Goal: Information Seeking & Learning: Learn about a topic

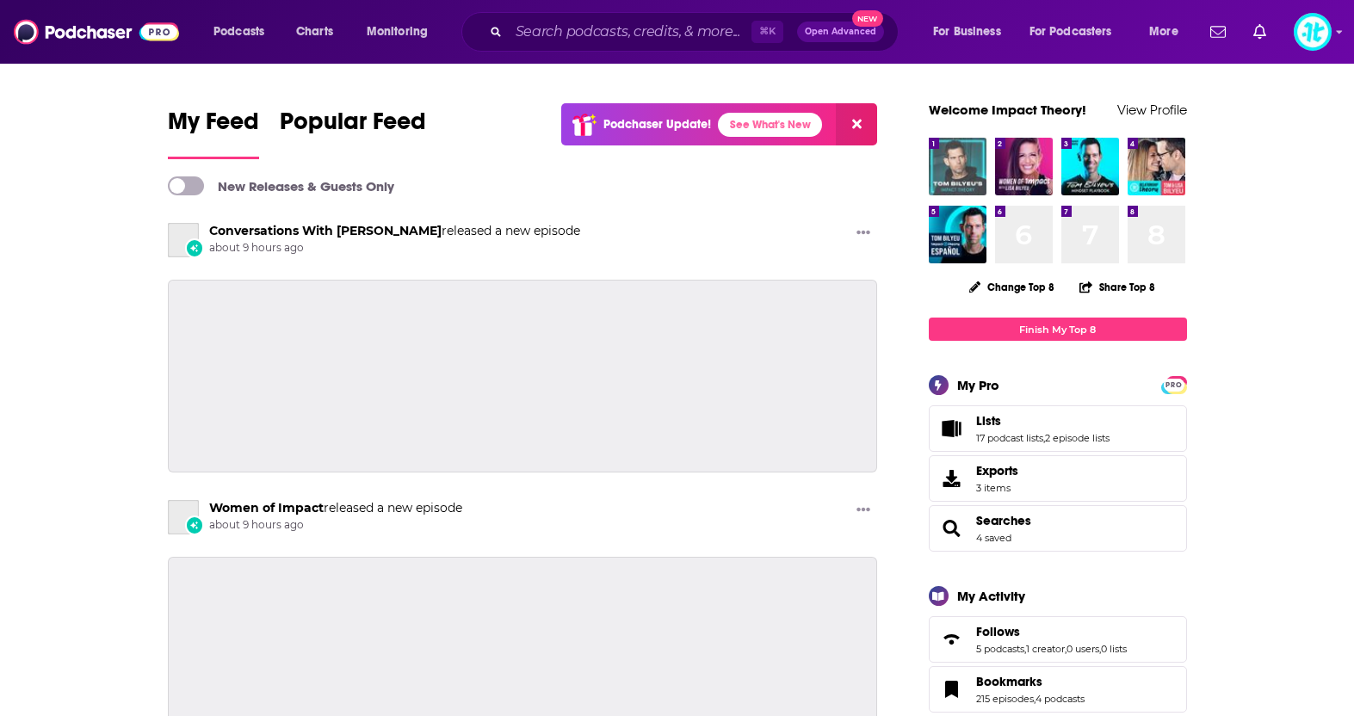
click at [954, 169] on img "Tom Bilyeu's Impact Theory" at bounding box center [958, 167] width 58 height 58
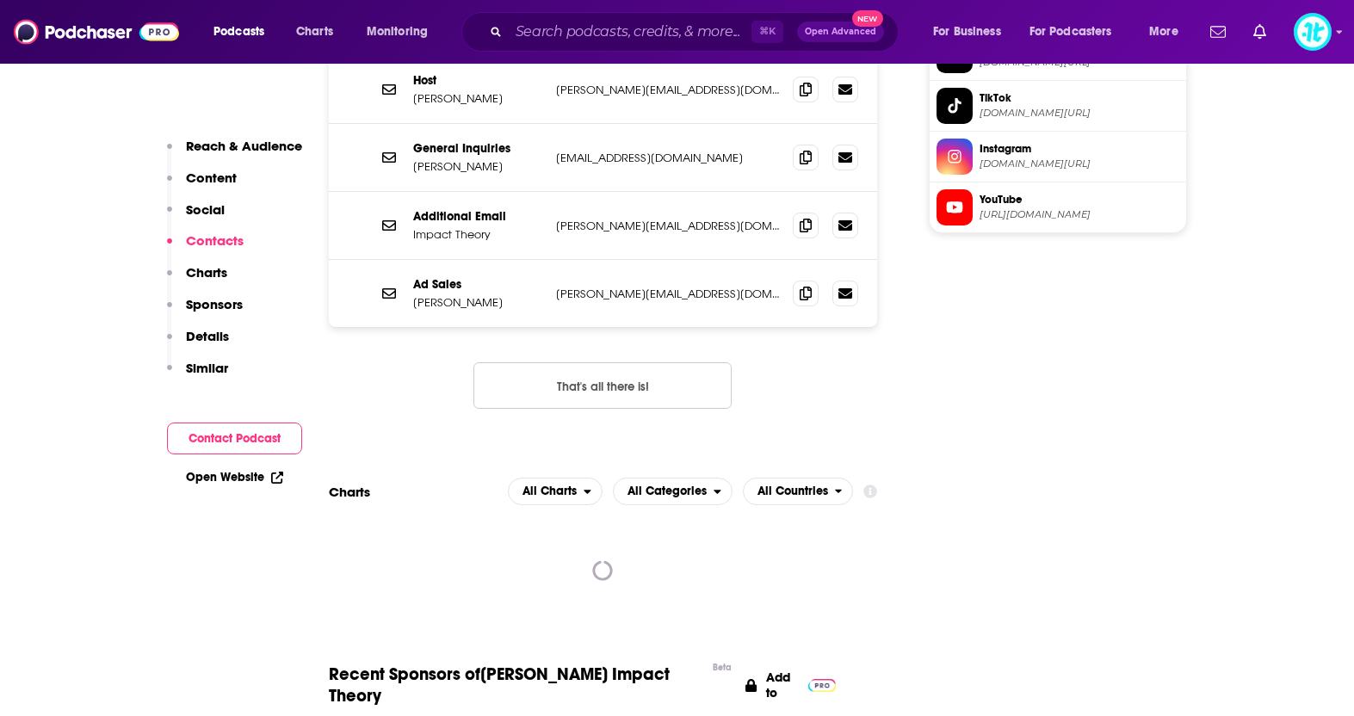
scroll to position [1956, 0]
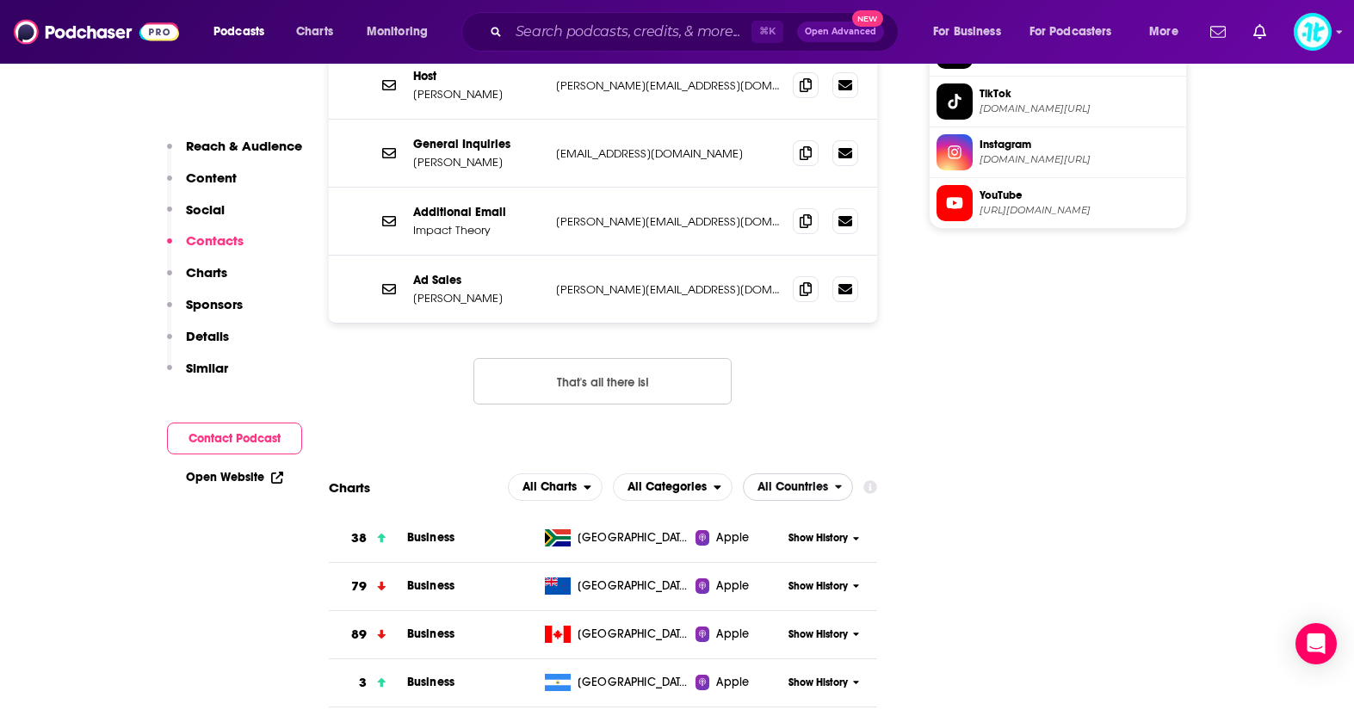
click at [773, 481] on span "All Countries" at bounding box center [792, 487] width 71 height 12
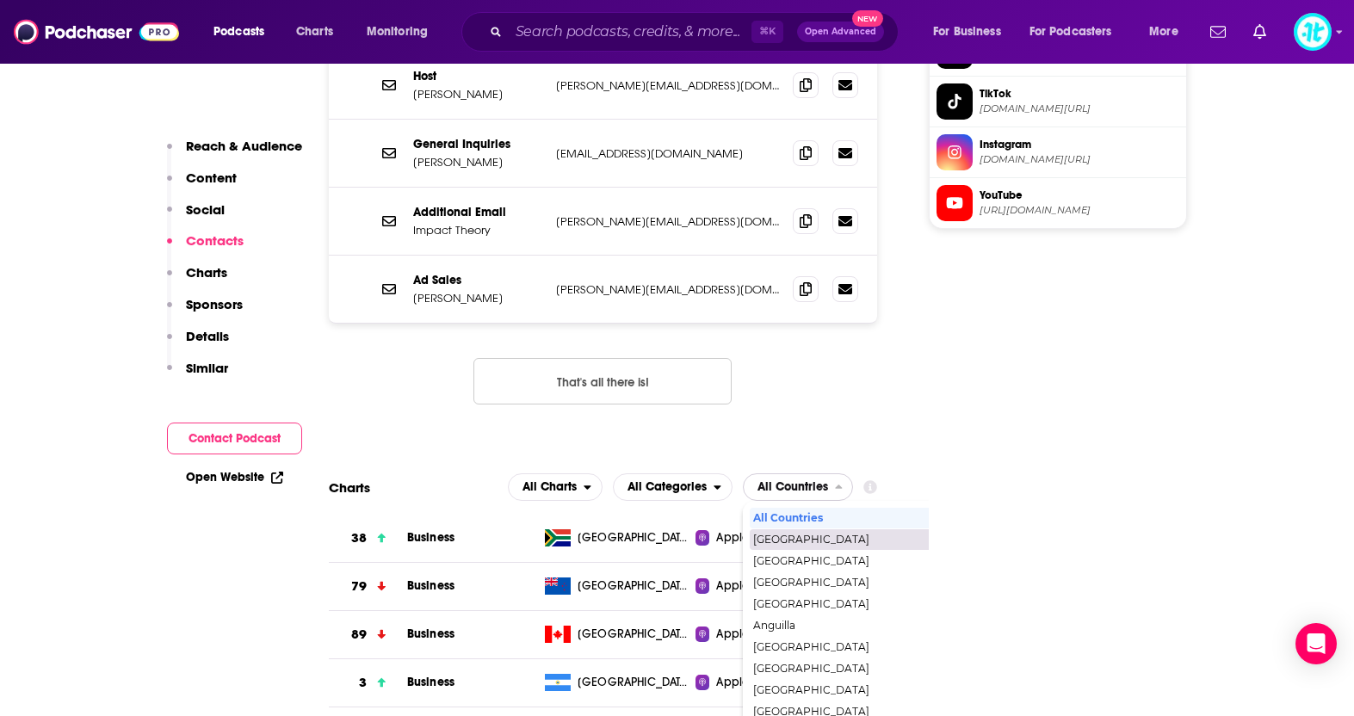
click at [789, 534] on span "[GEOGRAPHIC_DATA]" at bounding box center [872, 539] width 238 height 10
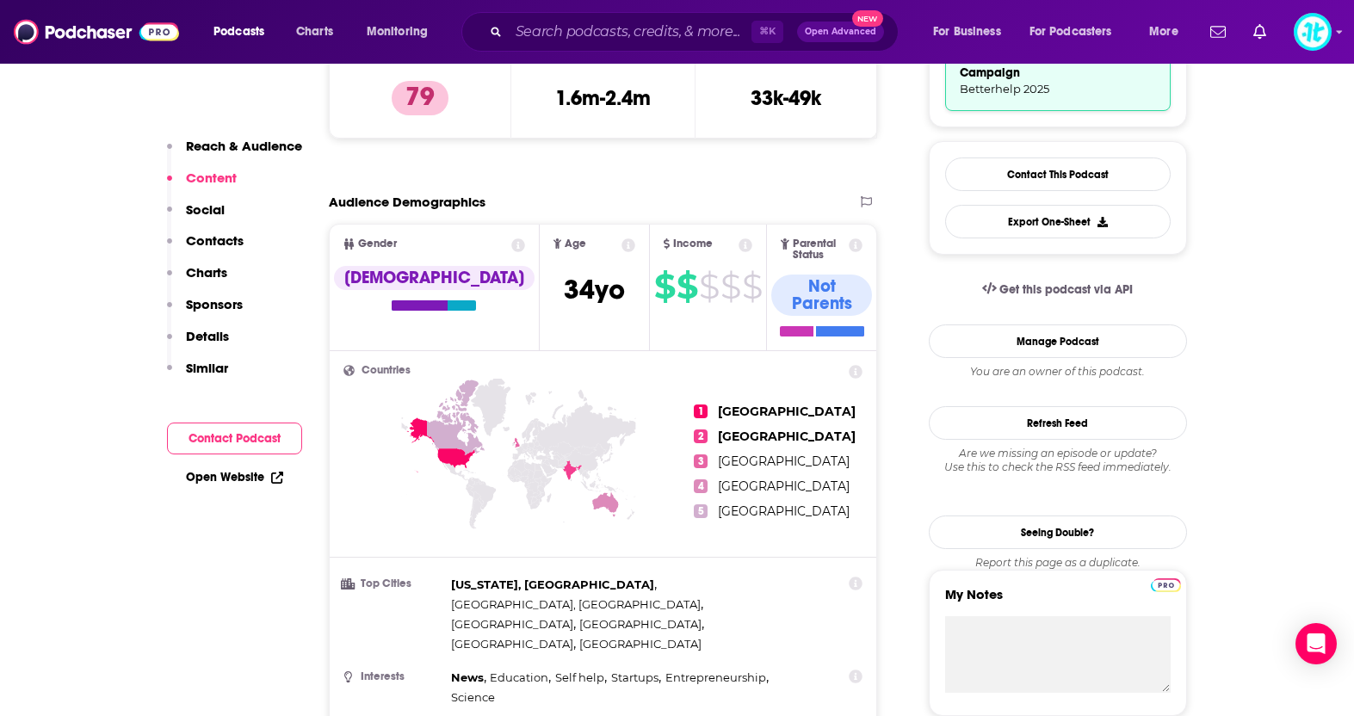
scroll to position [0, 0]
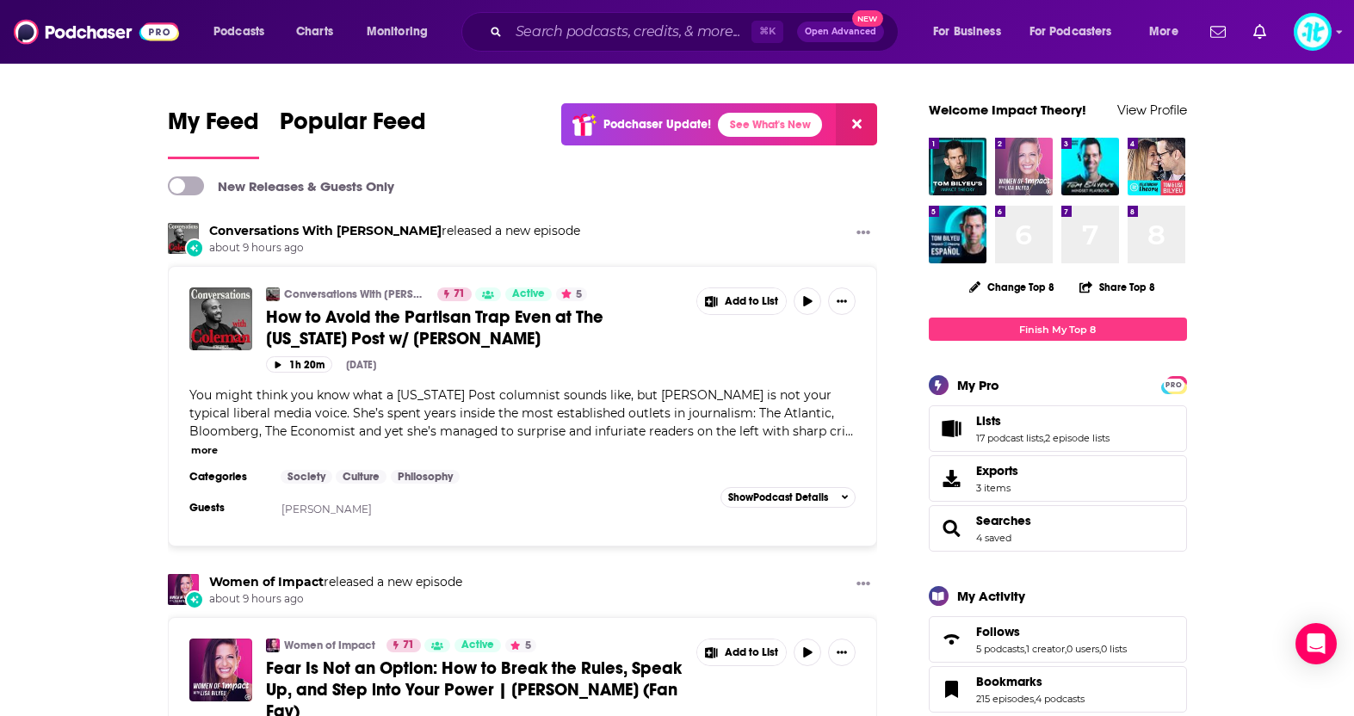
click at [1016, 153] on img "Women of Impact" at bounding box center [1024, 167] width 58 height 58
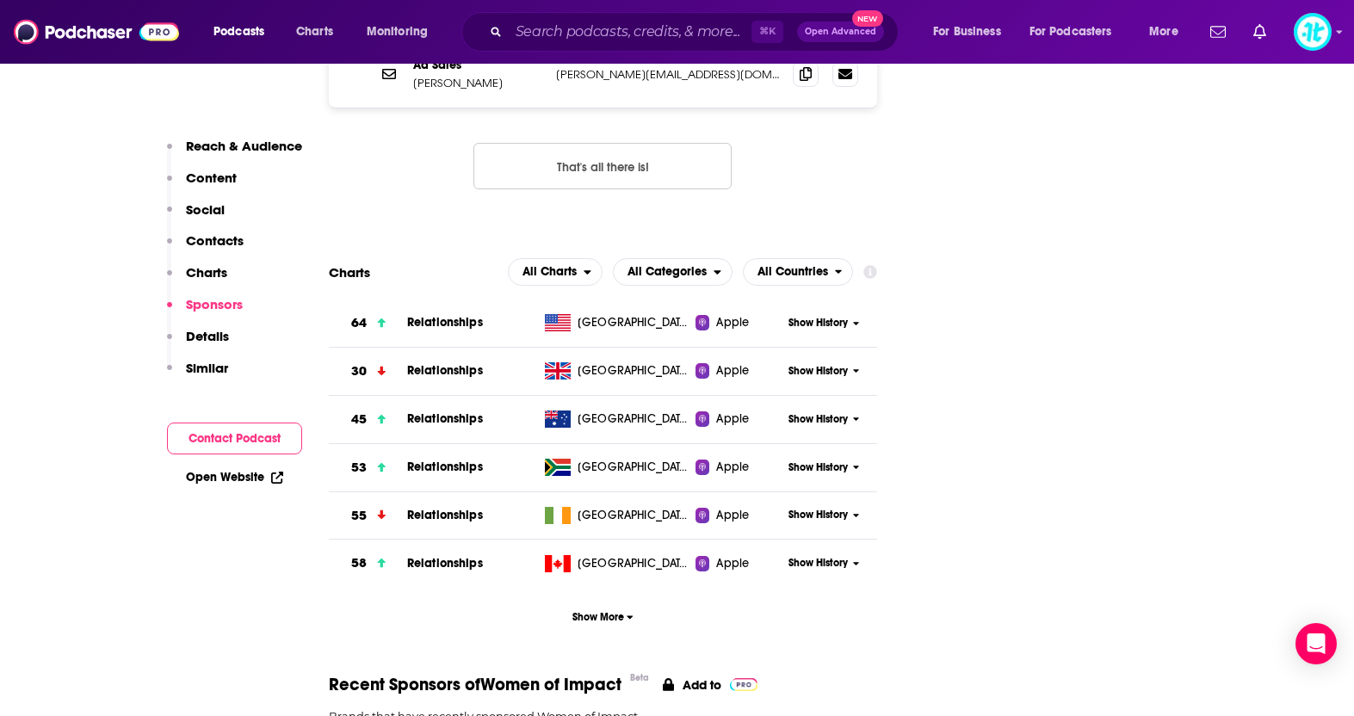
scroll to position [2166, 0]
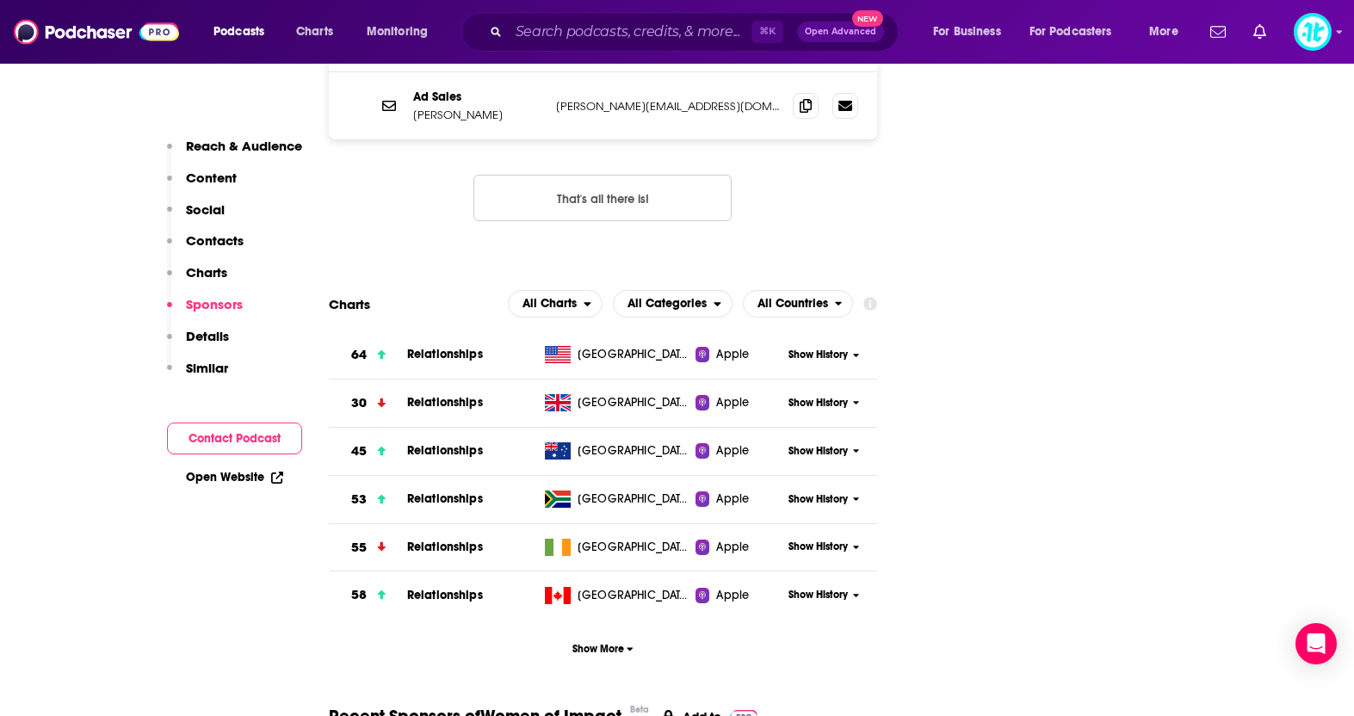
click at [834, 348] on span "Show History" at bounding box center [817, 355] width 59 height 15
